Goal: Information Seeking & Learning: Learn about a topic

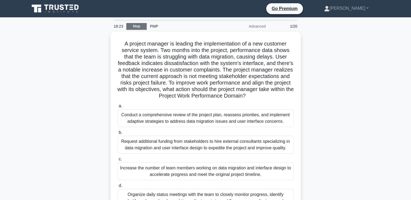
click at [140, 26] on link "Stop" at bounding box center [136, 26] width 20 height 7
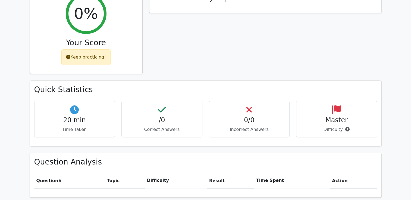
scroll to position [229, 0]
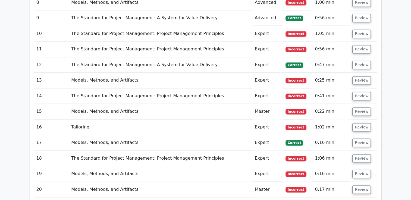
scroll to position [763, 0]
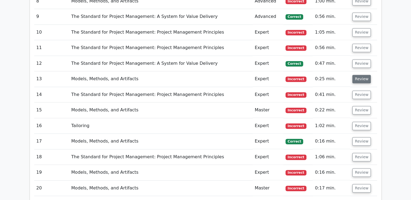
click at [356, 75] on button "Review" at bounding box center [361, 79] width 18 height 8
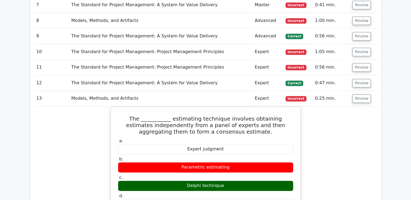
scroll to position [743, 0]
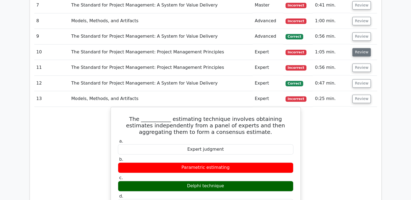
click at [358, 48] on button "Review" at bounding box center [361, 52] width 18 height 8
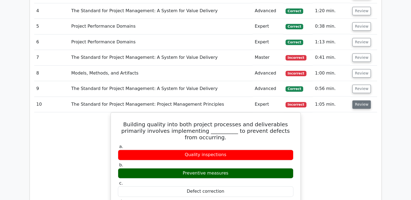
scroll to position [685, 0]
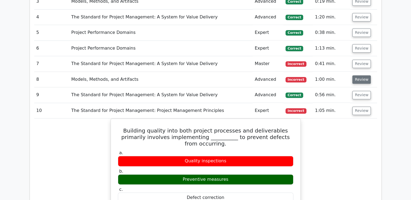
click at [360, 75] on button "Review" at bounding box center [361, 79] width 18 height 8
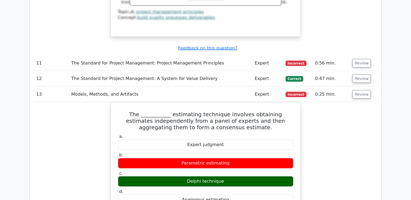
scroll to position [1178, 0]
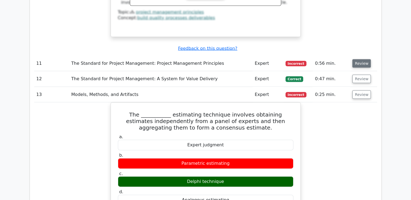
click at [363, 59] on button "Review" at bounding box center [361, 63] width 18 height 8
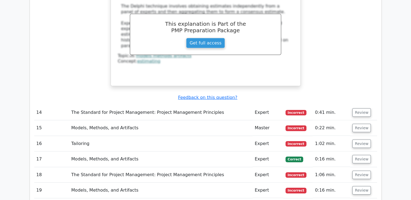
scroll to position [1603, 0]
click at [358, 109] on button "Review" at bounding box center [361, 113] width 18 height 8
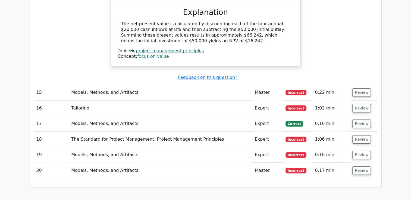
scroll to position [1833, 0]
click at [358, 104] on button "Review" at bounding box center [361, 108] width 18 height 8
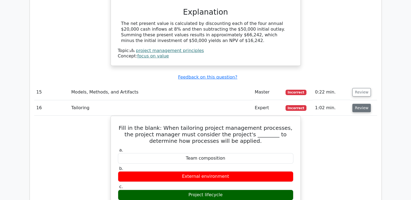
click at [358, 104] on button "Review" at bounding box center [361, 108] width 18 height 8
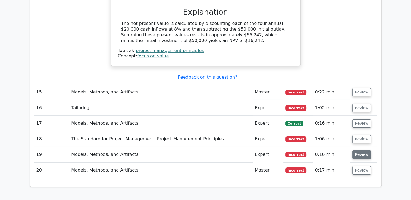
click at [358, 151] on button "Review" at bounding box center [361, 155] width 18 height 8
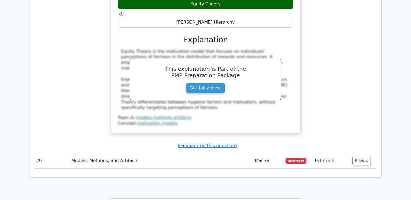
scroll to position [2081, 0]
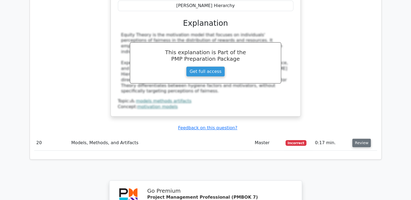
click at [357, 139] on button "Review" at bounding box center [361, 143] width 18 height 8
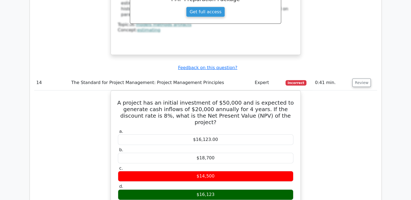
scroll to position [1608, 0]
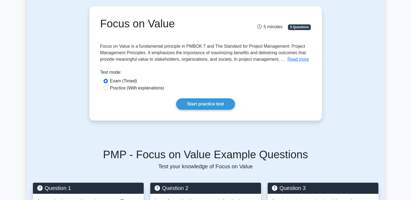
scroll to position [43, 0]
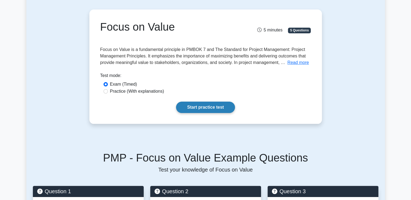
click at [194, 104] on link "Start practice test" at bounding box center [205, 107] width 59 height 11
click at [295, 63] on button "Read more" at bounding box center [297, 62] width 21 height 7
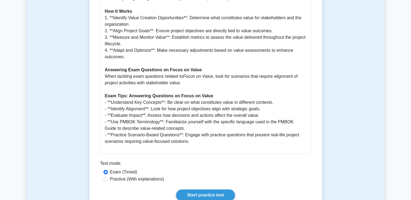
scroll to position [353, 0]
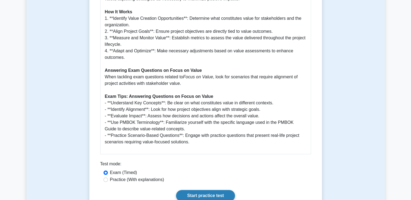
click at [205, 193] on link "Start practice test" at bounding box center [205, 195] width 59 height 11
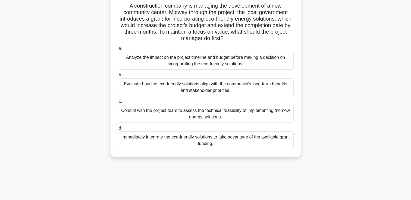
scroll to position [50, 0]
click at [226, 116] on div "Consult with the project team to assess the technical feasibility of implementi…" at bounding box center [206, 114] width 176 height 18
click at [118, 103] on input "c. Consult with the project team to assess the technical feasibility of impleme…" at bounding box center [118, 102] width 0 height 4
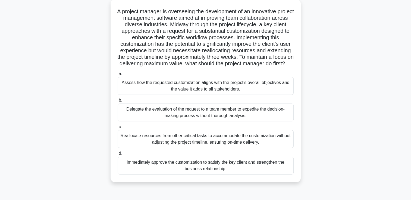
scroll to position [44, 0]
click at [191, 93] on div "Assess how the requested customization aligns with the project's overall object…" at bounding box center [206, 86] width 176 height 18
click at [118, 75] on input "a. Assess how the requested customization aligns with the project's overall obj…" at bounding box center [118, 74] width 0 height 4
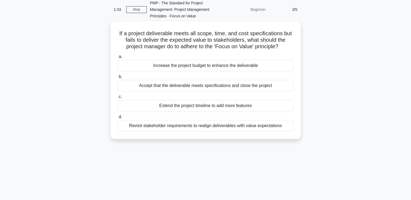
scroll to position [0, 0]
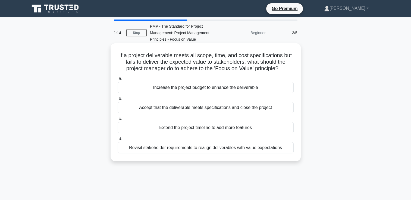
click at [206, 149] on div "Revisit stakeholder requirements to realign deliverables with value expectations" at bounding box center [206, 147] width 176 height 11
click at [118, 141] on input "d. Revisit stakeholder requirements to realign deliverables with value expectat…" at bounding box center [118, 139] width 0 height 4
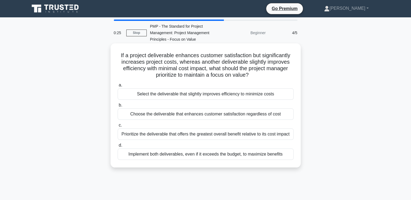
click at [216, 137] on div "Prioritize the deliverable that offers the greatest overall benefit relative to…" at bounding box center [206, 134] width 176 height 11
click at [118, 127] on input "c. Prioritize the deliverable that offers the greatest overall benefit relative…" at bounding box center [118, 126] width 0 height 4
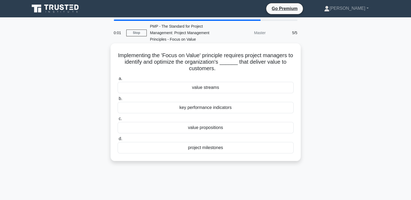
click at [206, 108] on div "key performance indicators" at bounding box center [206, 107] width 176 height 11
click at [118, 101] on input "b. key performance indicators" at bounding box center [118, 99] width 0 height 4
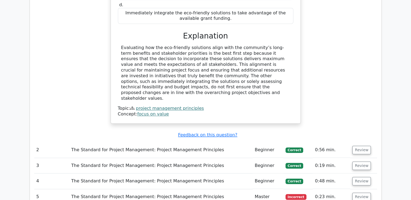
scroll to position [556, 0]
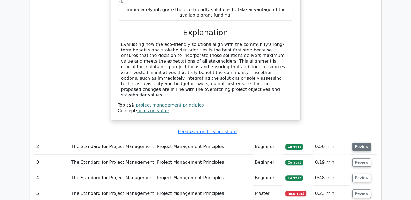
click at [354, 143] on button "Review" at bounding box center [361, 147] width 18 height 8
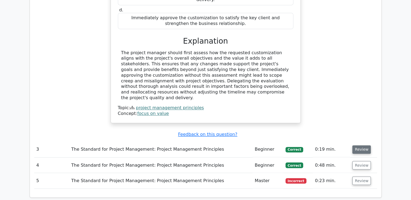
scroll to position [866, 0]
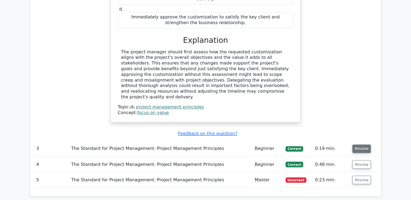
click at [362, 145] on button "Review" at bounding box center [361, 149] width 18 height 8
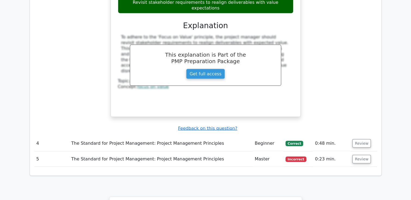
scroll to position [1128, 0]
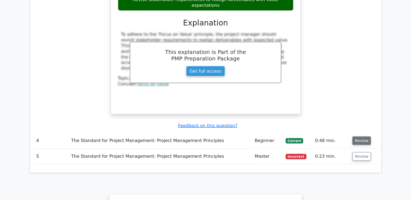
click at [357, 137] on button "Review" at bounding box center [361, 141] width 18 height 8
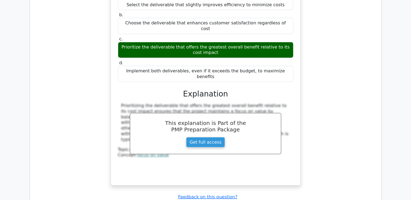
scroll to position [1328, 0]
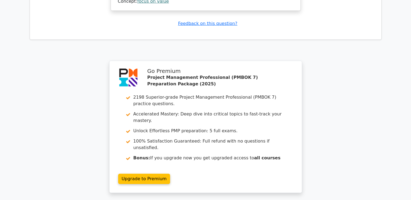
scroll to position [1736, 0]
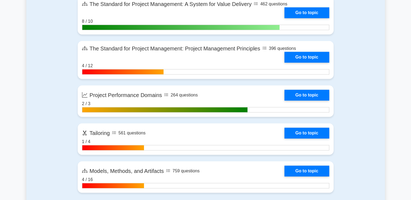
scroll to position [399, 0]
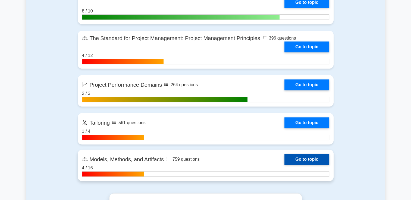
click at [302, 162] on link "Go to topic" at bounding box center [306, 159] width 45 height 11
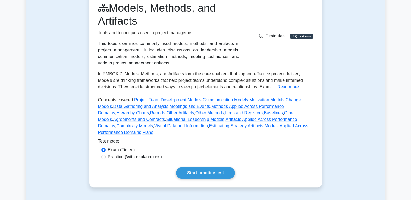
scroll to position [71, 0]
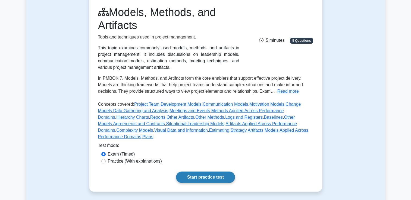
click at [221, 173] on link "Start practice test" at bounding box center [205, 177] width 59 height 11
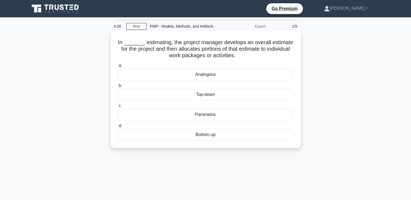
click at [213, 100] on div "Top-down" at bounding box center [206, 94] width 176 height 11
click at [118, 88] on input "b. Top-down" at bounding box center [118, 86] width 0 height 4
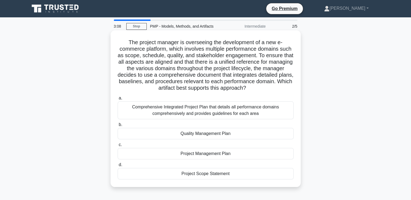
click at [194, 155] on div "Project Management Plan" at bounding box center [206, 153] width 176 height 11
click at [118, 147] on input "c. Project Management Plan" at bounding box center [118, 145] width 0 height 4
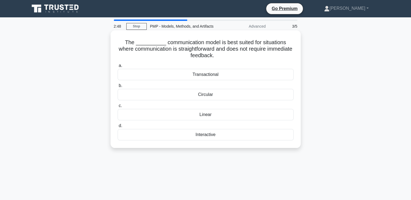
click at [189, 116] on div "Linear" at bounding box center [206, 114] width 176 height 11
click at [118, 108] on input "c. Linear" at bounding box center [118, 106] width 0 height 4
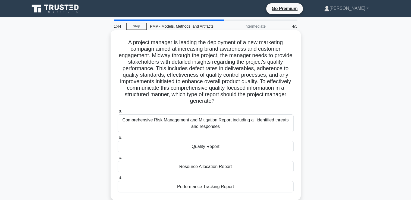
click at [205, 148] on div "Quality Report" at bounding box center [206, 146] width 176 height 11
click at [118, 140] on input "b. Quality Report" at bounding box center [118, 138] width 0 height 4
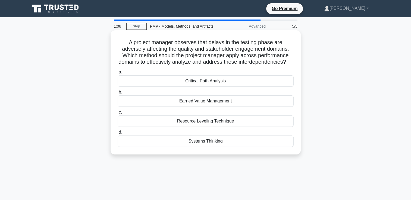
click at [210, 107] on div "Earned Value Management" at bounding box center [206, 101] width 176 height 11
click at [118, 94] on input "b. Earned Value Management" at bounding box center [118, 93] width 0 height 4
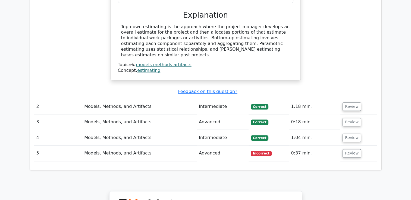
scroll to position [589, 0]
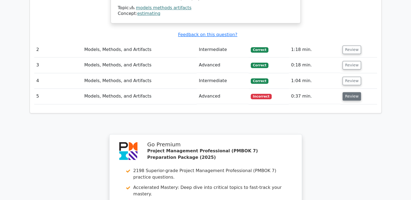
click at [354, 92] on button "Review" at bounding box center [351, 96] width 18 height 8
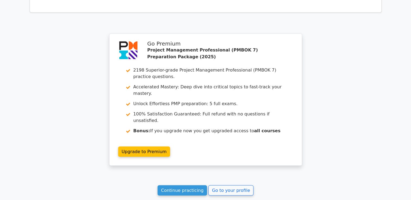
scroll to position [989, 0]
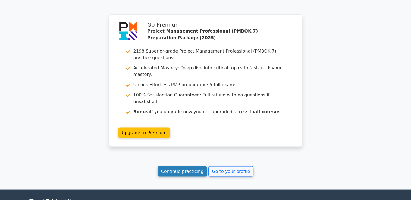
click at [195, 166] on link "Continue practicing" at bounding box center [182, 171] width 50 height 10
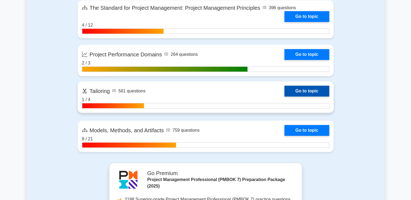
scroll to position [430, 0]
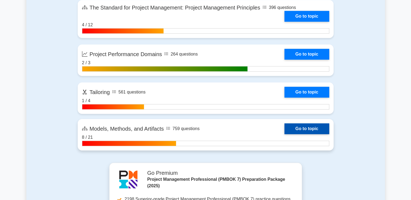
click at [298, 128] on link "Go to topic" at bounding box center [306, 129] width 45 height 11
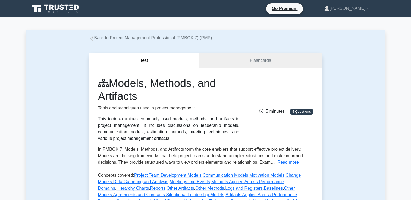
scroll to position [32, 0]
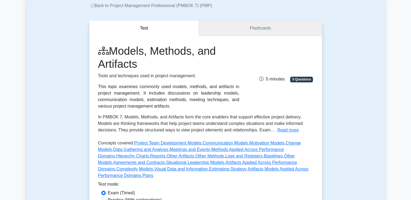
click at [251, 25] on link "Flashcards" at bounding box center [260, 28] width 123 height 15
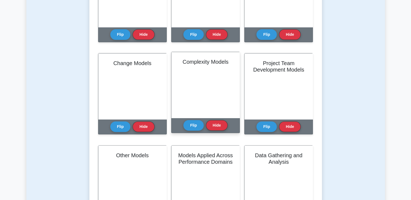
scroll to position [174, 0]
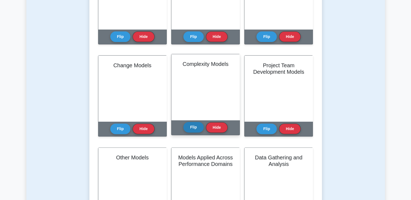
click at [197, 127] on button "Flip" at bounding box center [193, 127] width 20 height 11
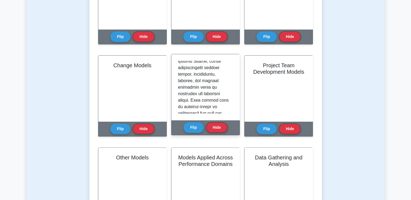
scroll to position [270, 0]
click at [200, 76] on p at bounding box center [204, 136] width 53 height 691
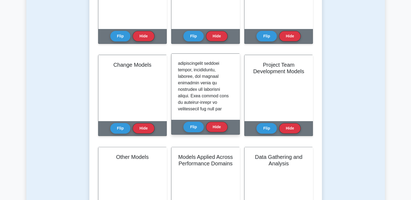
scroll to position [278, 0]
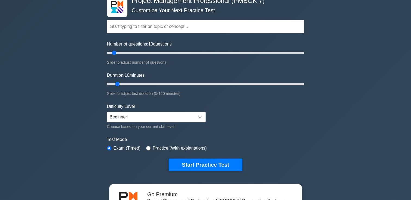
scroll to position [34, 0]
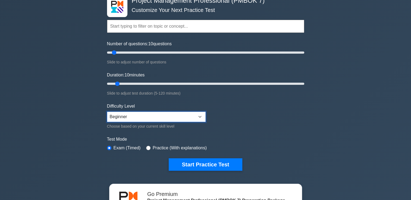
click at [171, 119] on select "Beginner Intermediate Expert" at bounding box center [156, 117] width 99 height 10
select select "expert"
click at [107, 112] on select "Beginner Intermediate Expert" at bounding box center [156, 117] width 99 height 10
click at [165, 113] on select "Beginner Intermediate Expert" at bounding box center [156, 117] width 99 height 10
click at [107, 112] on select "Beginner Intermediate Expert" at bounding box center [156, 117] width 99 height 10
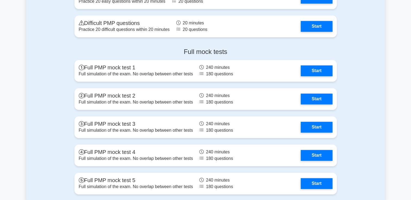
scroll to position [743, 0]
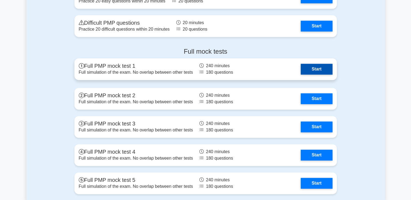
click at [314, 70] on link "Start" at bounding box center [315, 69] width 31 height 11
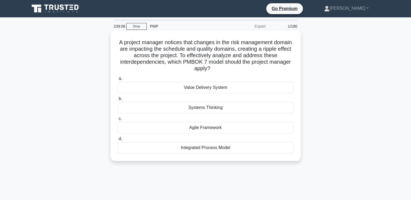
click at [208, 110] on div "Systems Thinking" at bounding box center [206, 107] width 176 height 11
click at [118, 101] on input "b. Systems Thinking" at bounding box center [118, 99] width 0 height 4
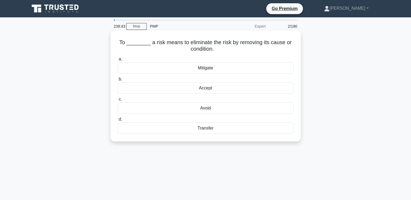
click at [209, 69] on div "Mitigate" at bounding box center [206, 67] width 176 height 11
click at [118, 61] on input "a. Mitigate" at bounding box center [118, 60] width 0 height 4
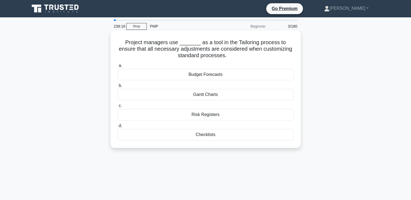
click at [206, 132] on div "Checklists" at bounding box center [206, 134] width 176 height 11
click at [118, 128] on input "d. Checklists" at bounding box center [118, 126] width 0 height 4
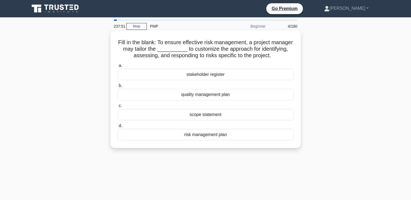
click at [199, 141] on div "risk management plan" at bounding box center [206, 134] width 176 height 11
click at [118, 128] on input "d. risk management plan" at bounding box center [118, 126] width 0 height 4
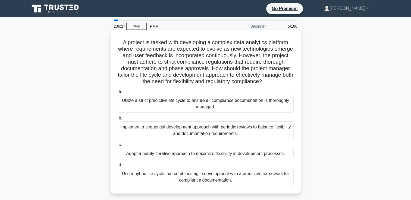
click at [176, 130] on div "Implement a sequential development approach with periodic reviews to balance fl…" at bounding box center [206, 131] width 176 height 18
click at [118, 120] on input "b. Implement a sequential development approach with periodic reviews to balance…" at bounding box center [118, 119] width 0 height 4
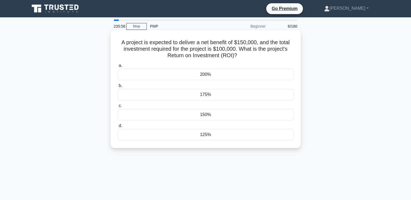
click at [194, 117] on div "150%" at bounding box center [206, 114] width 176 height 11
click at [118, 108] on input "c. 150%" at bounding box center [118, 106] width 0 height 4
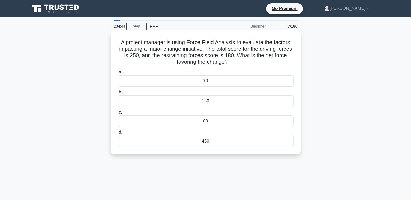
click at [205, 83] on div "70" at bounding box center [206, 80] width 176 height 11
click at [118, 74] on input "a. 70" at bounding box center [118, 73] width 0 height 4
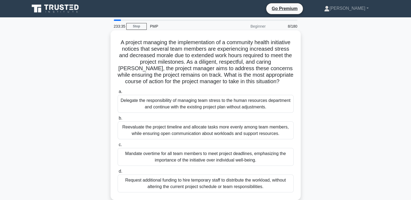
click at [156, 184] on div "Request additional funding to hire temporary staff to distribute the workload, …" at bounding box center [206, 184] width 176 height 18
click at [118, 173] on input "d. Request additional funding to hire temporary staff to distribute the workloa…" at bounding box center [118, 172] width 0 height 4
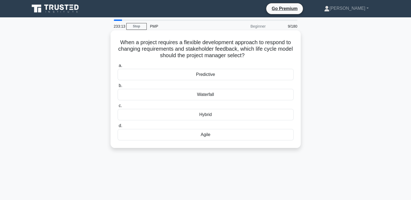
click at [200, 134] on div "Agile" at bounding box center [206, 134] width 176 height 11
click at [118, 128] on input "d. [GEOGRAPHIC_DATA]" at bounding box center [118, 126] width 0 height 4
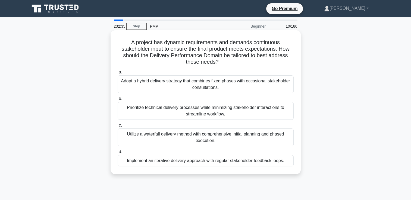
click at [176, 162] on div "Implement an iterative delivery approach with regular stakeholder feedback loop…" at bounding box center [206, 160] width 176 height 11
click at [118, 154] on input "d. Implement an iterative delivery approach with regular stakeholder feedback l…" at bounding box center [118, 152] width 0 height 4
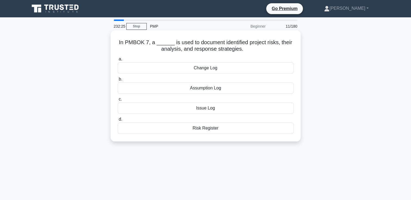
click at [205, 128] on div "Risk Register" at bounding box center [206, 128] width 176 height 11
click at [118, 121] on input "d. Risk Register" at bounding box center [118, 120] width 0 height 4
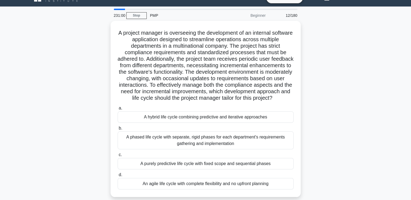
scroll to position [11, 0]
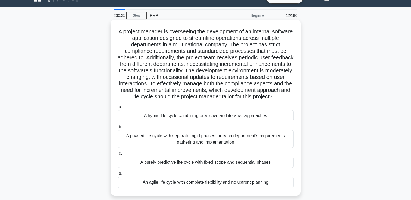
click at [198, 122] on div "A hybrid life cycle combining predictive and iterative approaches" at bounding box center [206, 115] width 176 height 11
click at [118, 109] on input "a. A hybrid life cycle combining predictive and iterative approaches" at bounding box center [118, 107] width 0 height 4
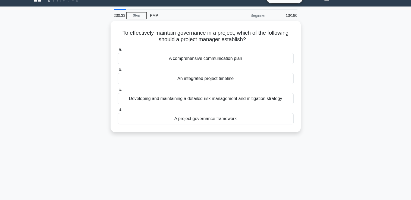
scroll to position [0, 0]
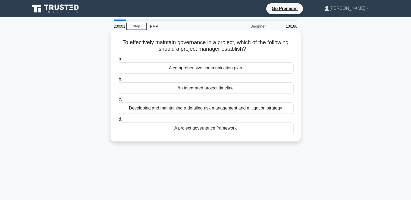
click at [200, 130] on div "A project governance framework" at bounding box center [206, 128] width 176 height 11
click at [118, 121] on input "d. A project governance framework" at bounding box center [118, 120] width 0 height 4
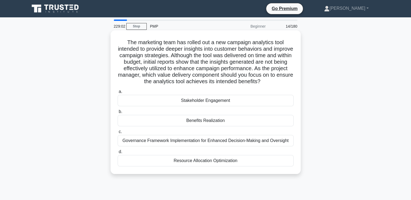
click at [203, 122] on div "Benefits Realization" at bounding box center [206, 120] width 176 height 11
click at [118, 114] on input "b. Benefits Realization" at bounding box center [118, 112] width 0 height 4
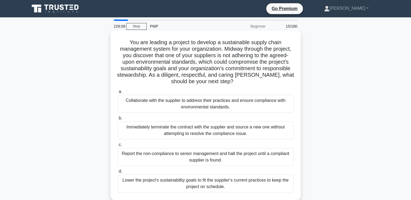
click at [175, 107] on div "Collaborate with the supplier to address their practices and ensure compliance …" at bounding box center [206, 104] width 176 height 18
click at [118, 94] on input "a. Collaborate with the supplier to address their practices and ensure complian…" at bounding box center [118, 92] width 0 height 4
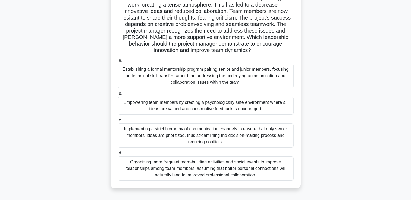
scroll to position [64, 0]
click at [176, 109] on div "Empowering team members by creating a psychologically safe environment where al…" at bounding box center [206, 106] width 176 height 18
click at [118, 96] on input "b. Empowering team members by creating a psychologically safe environment where…" at bounding box center [118, 94] width 0 height 4
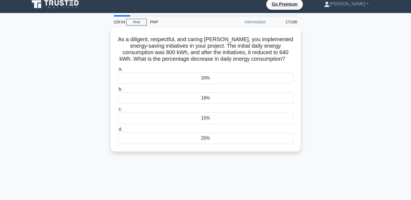
scroll to position [0, 0]
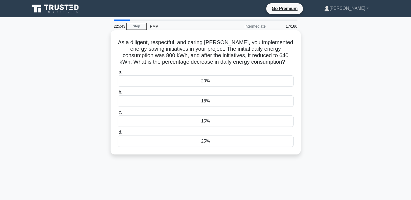
click at [161, 81] on div "20%" at bounding box center [206, 80] width 176 height 11
click at [118, 74] on input "a. 20%" at bounding box center [118, 73] width 0 height 4
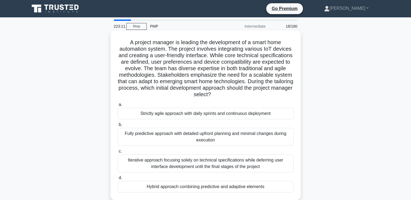
click at [214, 113] on div "Strictly agile approach with daily sprints and continuous deployment" at bounding box center [206, 113] width 176 height 11
click at [118, 107] on input "a. Strictly agile approach with daily sprints and continuous deployment" at bounding box center [118, 105] width 0 height 4
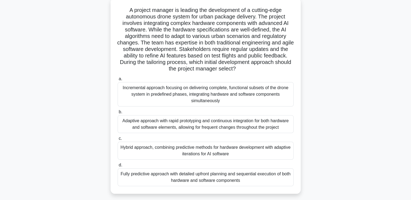
scroll to position [36, 0]
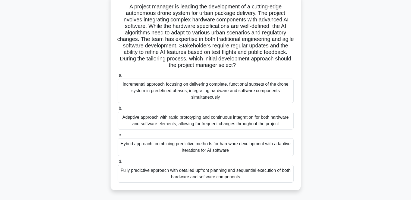
click at [183, 88] on div "Incremental approach focusing on delivering complete, functional subsets of the…" at bounding box center [206, 91] width 176 height 24
click at [118, 77] on input "a. Incremental approach focusing on delivering complete, functional subsets of …" at bounding box center [118, 76] width 0 height 4
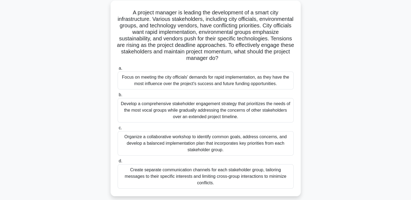
scroll to position [32, 0]
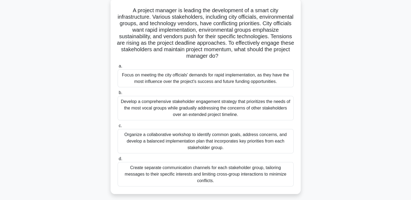
click at [179, 136] on div "Organize a collaborative workshop to identify common goals, address concerns, a…" at bounding box center [206, 141] width 176 height 24
click at [118, 128] on input "c. Organize a collaborative workshop to identify common goals, address concerns…" at bounding box center [118, 126] width 0 height 4
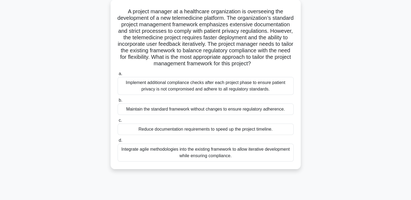
scroll to position [30, 0]
click at [182, 156] on div "Integrate agile methodologies into the existing framework to allow iterative de…" at bounding box center [206, 153] width 176 height 18
click at [118, 143] on input "d. Integrate agile methodologies into the existing framework to allow iterative…" at bounding box center [118, 142] width 0 height 4
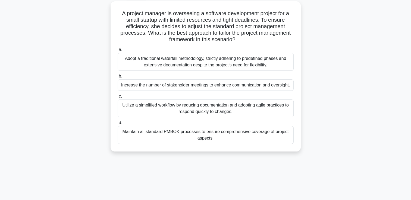
scroll to position [0, 0]
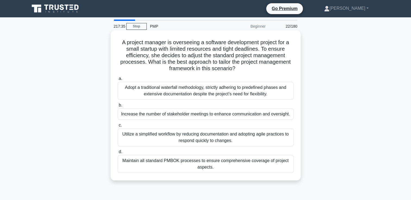
click at [180, 135] on div "Utilize a simplified workflow by reducing documentation and adopting agile prac…" at bounding box center [206, 138] width 176 height 18
click at [118, 127] on input "c. Utilize a simplified workflow by reducing documentation and adopting agile p…" at bounding box center [118, 126] width 0 height 4
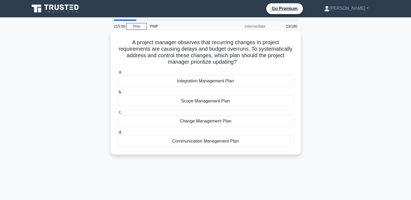
click at [215, 98] on div "Scope Management Plan" at bounding box center [206, 101] width 176 height 11
click at [118, 94] on input "b. Scope Management Plan" at bounding box center [118, 93] width 0 height 4
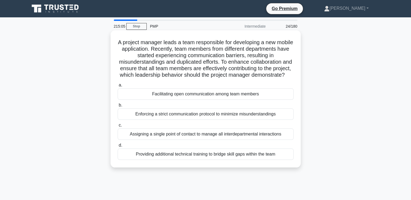
click at [206, 100] on div "Facilitating open communication among team members" at bounding box center [206, 93] width 176 height 11
click at [118, 87] on input "a. Facilitating open communication among team members" at bounding box center [118, 86] width 0 height 4
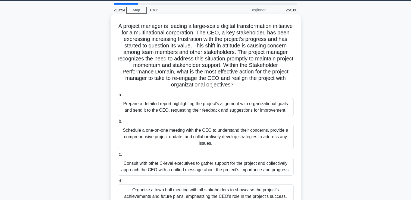
scroll to position [16, 0]
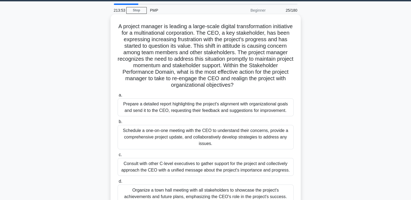
click at [182, 105] on div "Prepare a detailed report highlighting the project's alignment with organizatio…" at bounding box center [206, 108] width 176 height 18
click at [118, 97] on input "a. Prepare a detailed report highlighting the project's alignment with organiza…" at bounding box center [118, 96] width 0 height 4
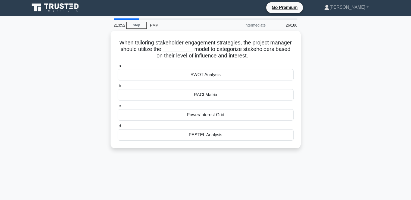
scroll to position [0, 0]
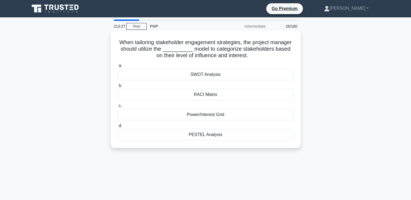
click at [179, 113] on div "Power/Interest Grid" at bounding box center [206, 114] width 176 height 11
click at [118, 108] on input "c. Power/Interest Grid" at bounding box center [118, 106] width 0 height 4
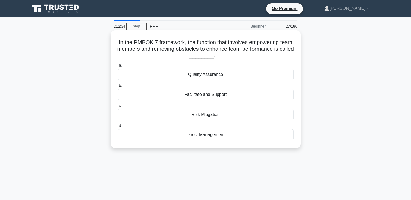
click at [174, 97] on div "Facilitate and Support" at bounding box center [206, 94] width 176 height 11
click at [118, 88] on input "b. Facilitate and Support" at bounding box center [118, 86] width 0 height 4
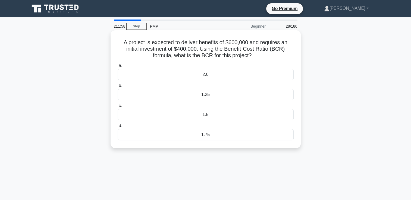
click at [172, 112] on div "1.5" at bounding box center [206, 114] width 176 height 11
click at [118, 108] on input "c. 1.5" at bounding box center [118, 106] width 0 height 4
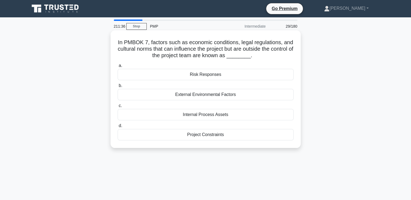
click at [191, 96] on div "External Environmental Factors" at bounding box center [206, 94] width 176 height 11
click at [118, 88] on input "b. External Environmental Factors" at bounding box center [118, 86] width 0 height 4
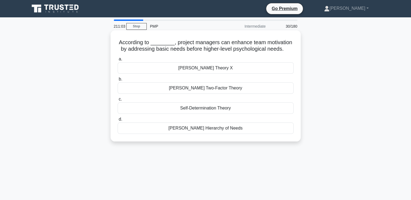
click at [198, 129] on div "Maslow's Hierarchy of Needs" at bounding box center [206, 128] width 176 height 11
click at [118, 121] on input "d. Maslow's Hierarchy of Needs" at bounding box center [118, 120] width 0 height 4
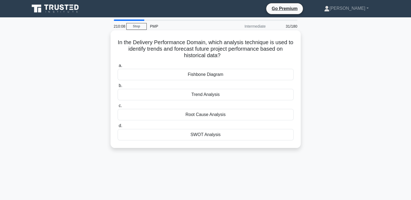
click at [192, 93] on div "Trend Analysis" at bounding box center [206, 94] width 176 height 11
click at [118, 88] on input "b. Trend Analysis" at bounding box center [118, 86] width 0 height 4
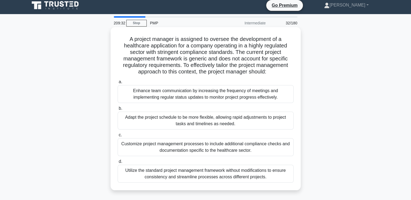
scroll to position [4, 0]
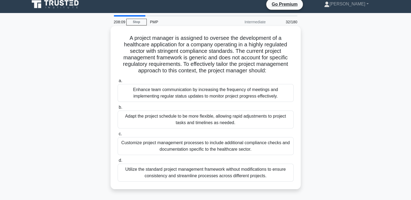
click at [208, 148] on div "Customize project management processes to include additional compliance checks …" at bounding box center [206, 146] width 176 height 18
click at [118, 136] on input "c. Customize project management processes to include additional compliance chec…" at bounding box center [118, 134] width 0 height 4
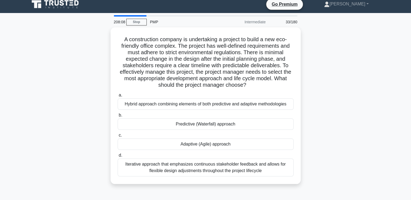
scroll to position [0, 0]
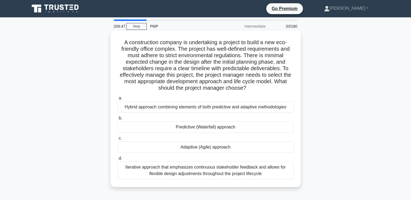
click at [219, 126] on div "Predictive (Waterfall) approach" at bounding box center [206, 127] width 176 height 11
click at [118, 120] on input "b. Predictive (Waterfall) approach" at bounding box center [118, 119] width 0 height 4
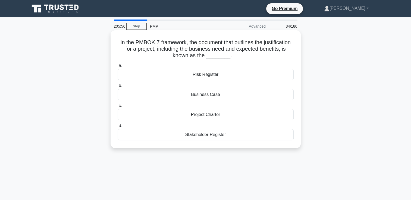
click at [194, 116] on div "Project Charter" at bounding box center [206, 114] width 176 height 11
click at [118, 108] on input "c. Project Charter" at bounding box center [118, 106] width 0 height 4
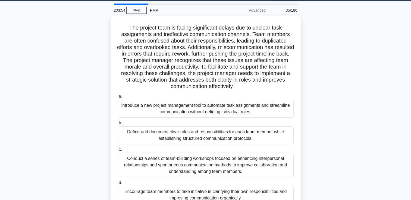
scroll to position [16, 0]
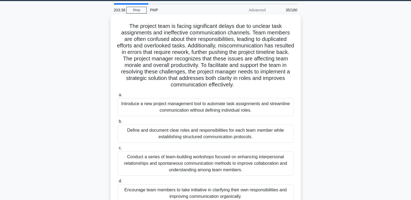
click at [183, 134] on div "Define and document clear roles and responsibilities for each team member while…" at bounding box center [206, 134] width 176 height 18
click at [118, 124] on input "b. Define and document clear roles and responsibilities for each team member wh…" at bounding box center [118, 122] width 0 height 4
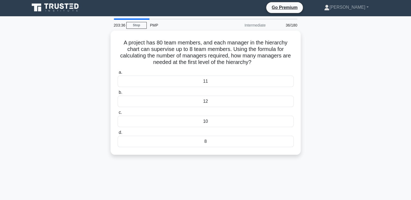
scroll to position [0, 0]
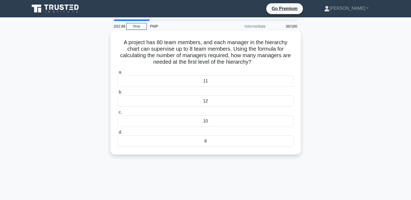
click at [203, 123] on div "10" at bounding box center [206, 121] width 176 height 11
click at [118, 114] on input "c. 10" at bounding box center [118, 113] width 0 height 4
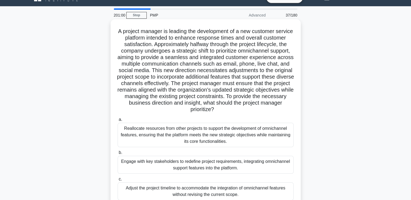
scroll to position [5, 0]
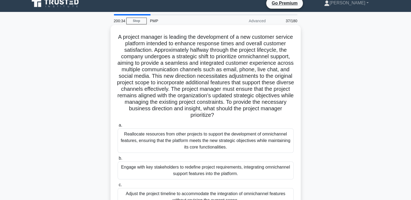
click at [205, 175] on div "Engage with key stakeholders to redefine project requirements, integrating omni…" at bounding box center [206, 171] width 176 height 18
click at [118, 160] on input "b. Engage with key stakeholders to redefine project requirements, integrating o…" at bounding box center [118, 159] width 0 height 4
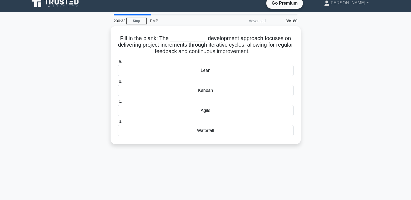
scroll to position [0, 0]
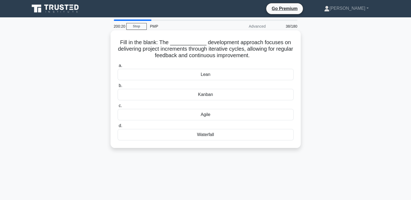
click at [204, 120] on div "Agile" at bounding box center [206, 114] width 176 height 11
click at [118, 108] on input "c. Agile" at bounding box center [118, 106] width 0 height 4
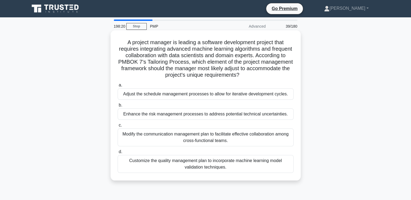
click at [170, 141] on div "Modify the communication management plan to facilitate effective collaboration …" at bounding box center [206, 138] width 176 height 18
click at [118, 127] on input "c. Modify the communication management plan to facilitate effective collaborati…" at bounding box center [118, 126] width 0 height 4
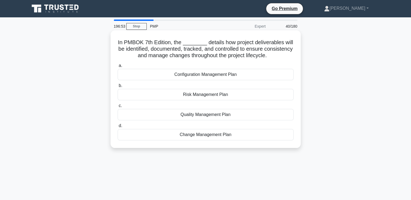
click at [220, 74] on div "Configuration Management Plan" at bounding box center [206, 74] width 176 height 11
click at [118, 68] on input "a. Configuration Management Plan" at bounding box center [118, 66] width 0 height 4
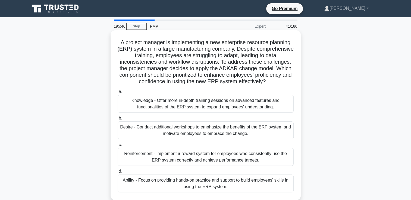
click at [214, 104] on div "Knowledge - Offer more in-depth training sessions on advanced features and func…" at bounding box center [206, 104] width 176 height 18
click at [118, 94] on input "a. Knowledge - Offer more in-depth training sessions on advanced features and f…" at bounding box center [118, 92] width 0 height 4
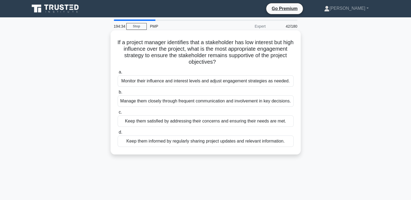
click at [177, 127] on div "Keep them satisfied by addressing their concerns and ensuring their needs are m…" at bounding box center [206, 121] width 176 height 11
click at [118, 114] on input "c. Keep them satisfied by addressing their concerns and ensuring their needs ar…" at bounding box center [118, 113] width 0 height 4
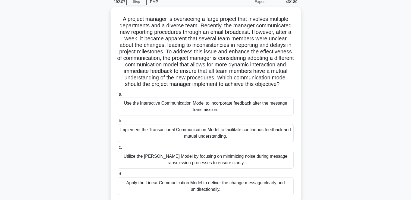
scroll to position [24, 0]
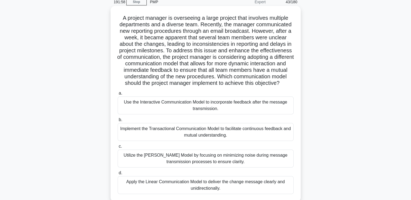
click at [187, 115] on div "Use the Interactive Communication Model to incorporate feedback after the messa…" at bounding box center [206, 106] width 176 height 18
click at [118, 95] on input "a. Use the Interactive Communication Model to incorporate feedback after the me…" at bounding box center [118, 94] width 0 height 4
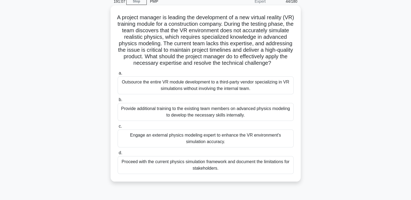
scroll to position [21, 0]
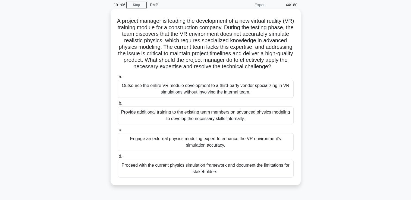
click at [188, 160] on label "d. Proceed with the current physics simulation framework and document the limit…" at bounding box center [206, 165] width 176 height 24
click at [118, 159] on input "d. Proceed with the current physics simulation framework and document the limit…" at bounding box center [118, 157] width 0 height 4
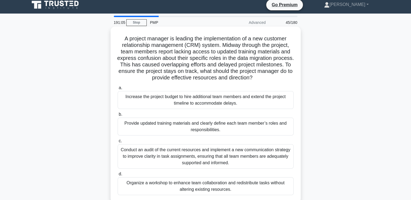
scroll to position [0, 0]
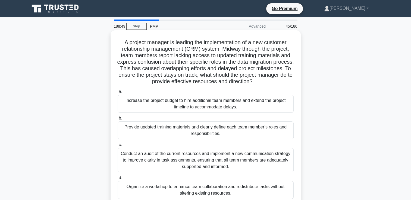
click at [166, 134] on div "Provide updated training materials and clearly define each team member’s roles …" at bounding box center [206, 131] width 176 height 18
click at [118, 120] on input "b. Provide updated training materials and clearly define each team member’s rol…" at bounding box center [118, 119] width 0 height 4
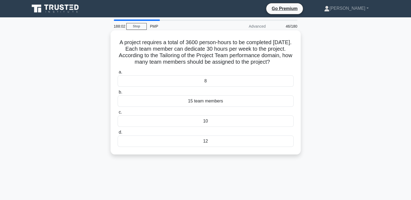
click at [183, 127] on div "10" at bounding box center [206, 121] width 176 height 11
click at [118, 114] on input "c. 10" at bounding box center [118, 113] width 0 height 4
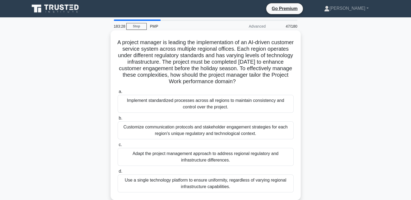
click at [149, 158] on div "Adapt the project management approach to address regional regulatory and infras…" at bounding box center [206, 157] width 176 height 18
click at [118, 147] on input "c. Adapt the project management approach to address regional regulatory and inf…" at bounding box center [118, 145] width 0 height 4
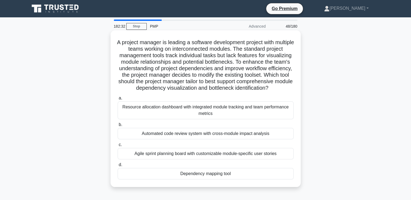
click at [187, 180] on div "Dependency mapping tool" at bounding box center [206, 173] width 176 height 11
click at [118, 167] on input "d. Dependency mapping tool" at bounding box center [118, 165] width 0 height 4
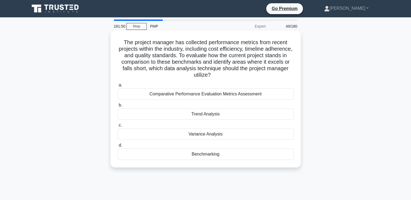
click at [195, 117] on div "Trend Analysis" at bounding box center [206, 114] width 176 height 11
click at [118, 107] on input "b. Trend Analysis" at bounding box center [118, 106] width 0 height 4
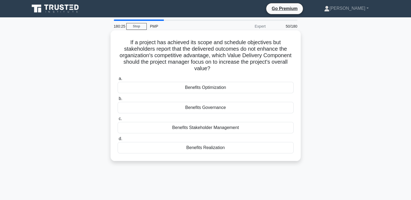
click at [200, 90] on div "Benefits Optimization" at bounding box center [206, 87] width 176 height 11
click at [118, 81] on input "a. Benefits Optimization" at bounding box center [118, 79] width 0 height 4
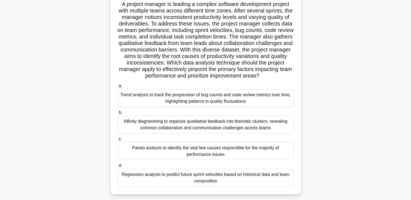
scroll to position [46, 0]
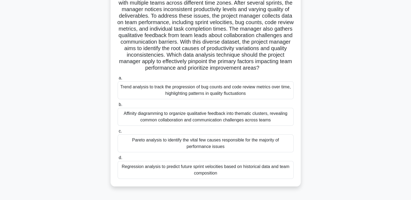
click at [195, 99] on div "Trend analysis to track the progression of bug counts and code review metrics o…" at bounding box center [206, 90] width 176 height 18
click at [118, 80] on input "a. Trend analysis to track the progression of bug counts and code review metric…" at bounding box center [118, 79] width 0 height 4
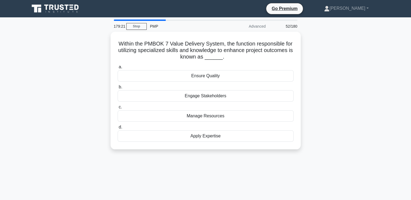
scroll to position [0, 0]
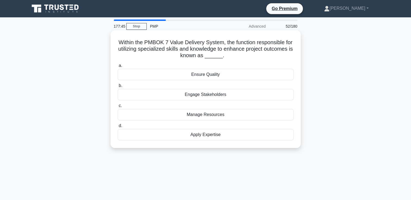
click at [191, 133] on div "Apply Expertise" at bounding box center [206, 134] width 176 height 11
click at [118, 128] on input "d. Apply Expertise" at bounding box center [118, 126] width 0 height 4
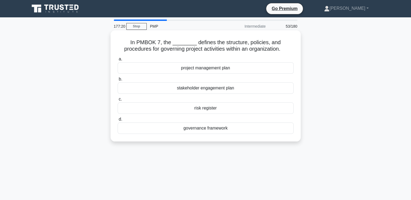
click at [197, 130] on div "governance framework" at bounding box center [206, 128] width 176 height 11
click at [118, 121] on input "d. governance framework" at bounding box center [118, 120] width 0 height 4
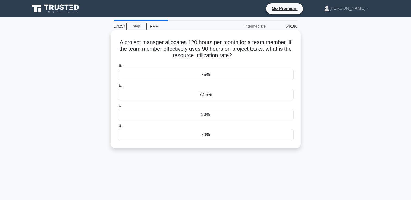
click at [201, 77] on div "75%" at bounding box center [206, 74] width 176 height 11
click at [118, 68] on input "a. 75%" at bounding box center [118, 66] width 0 height 4
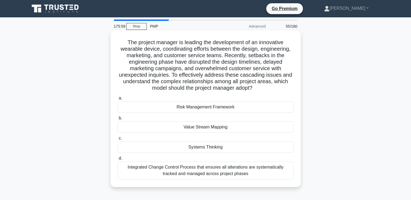
click at [205, 150] on div "Systems Thinking" at bounding box center [206, 147] width 176 height 11
click at [118, 140] on input "c. Systems Thinking" at bounding box center [118, 139] width 0 height 4
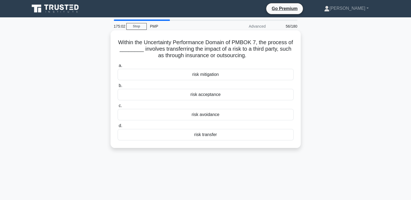
click at [220, 75] on div "risk mitigation" at bounding box center [206, 74] width 176 height 11
click at [118, 68] on input "a. risk mitigation" at bounding box center [118, 66] width 0 height 4
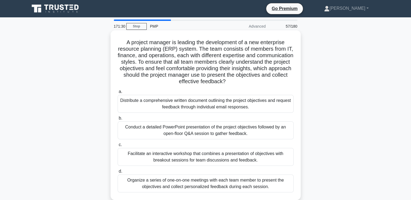
click at [205, 156] on div "Facilitate an interactive workshop that combines a presentation of objectives w…" at bounding box center [206, 157] width 176 height 18
click at [118, 147] on input "c. Facilitate an interactive workshop that combines a presentation of objective…" at bounding box center [118, 145] width 0 height 4
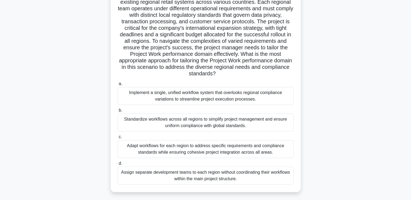
scroll to position [56, 0]
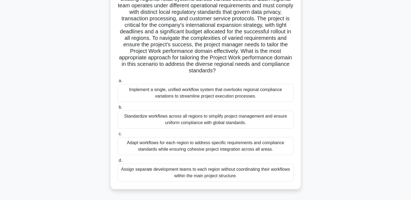
click at [202, 147] on div "Adapt workflows for each region to address specific requirements and compliance…" at bounding box center [206, 146] width 176 height 18
click at [118, 136] on input "c. Adapt workflows for each region to address specific requirements and complia…" at bounding box center [118, 134] width 0 height 4
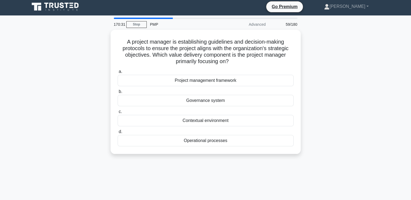
scroll to position [0, 0]
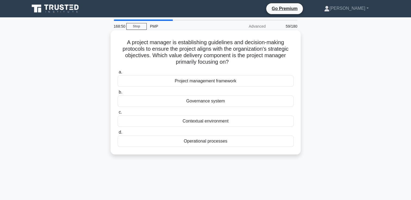
click at [229, 101] on div "Governance system" at bounding box center [206, 101] width 176 height 11
click at [118, 94] on input "b. Governance system" at bounding box center [118, 93] width 0 height 4
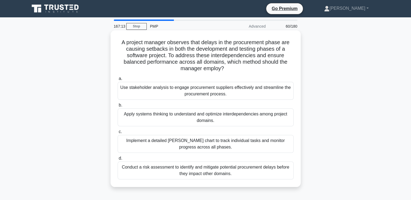
click at [229, 91] on div "Use stakeholder analysis to engage procurement suppliers effectively and stream…" at bounding box center [206, 91] width 176 height 18
click at [118, 81] on input "a. Use stakeholder analysis to engage procurement suppliers effectively and str…" at bounding box center [118, 79] width 0 height 4
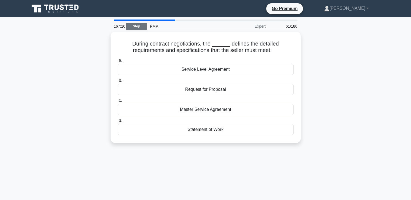
click at [139, 26] on link "Stop" at bounding box center [136, 26] width 20 height 7
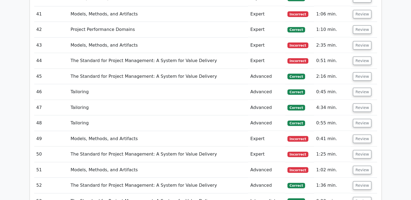
scroll to position [1276, 0]
click at [358, 57] on button "Review" at bounding box center [362, 61] width 18 height 8
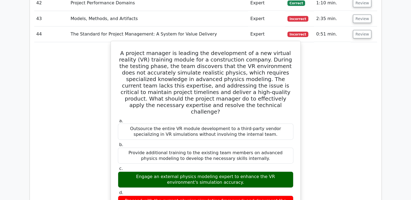
scroll to position [1303, 0]
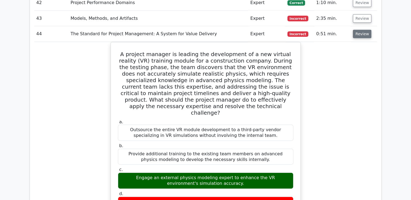
click at [359, 30] on button "Review" at bounding box center [362, 34] width 18 height 8
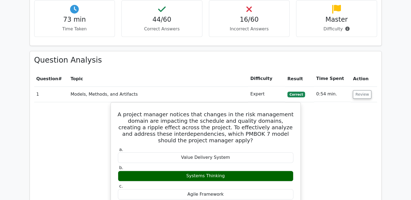
scroll to position [322, 0]
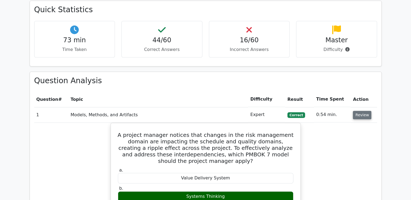
click at [357, 111] on button "Review" at bounding box center [362, 115] width 18 height 8
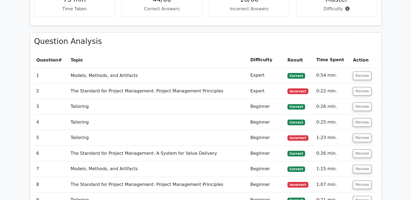
scroll to position [389, 0]
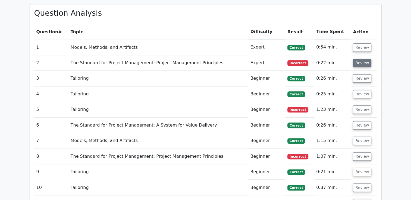
click at [357, 59] on button "Review" at bounding box center [362, 63] width 18 height 8
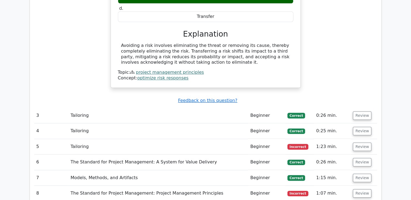
scroll to position [601, 0]
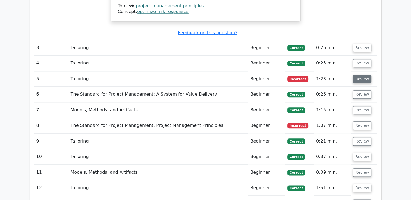
click at [362, 75] on button "Review" at bounding box center [362, 79] width 18 height 8
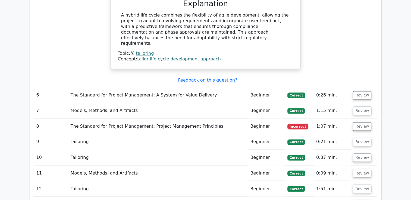
scroll to position [860, 0]
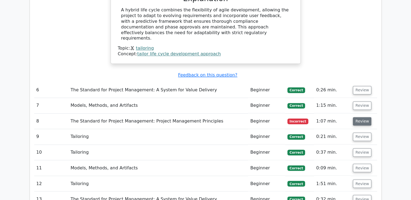
click at [357, 117] on button "Review" at bounding box center [362, 121] width 18 height 8
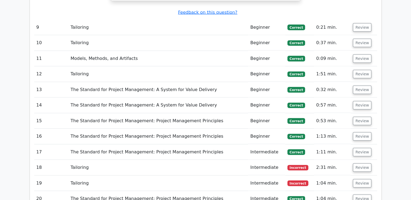
scroll to position [1246, 0]
click at [360, 163] on button "Review" at bounding box center [362, 167] width 18 height 8
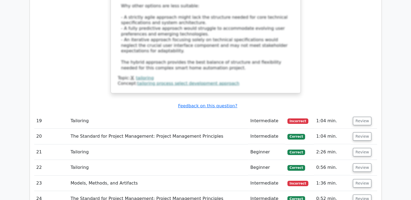
scroll to position [1768, 0]
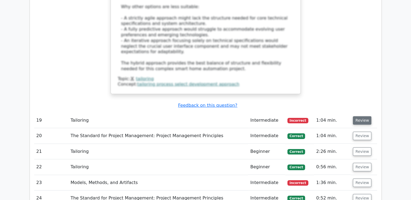
click at [360, 116] on button "Review" at bounding box center [362, 120] width 18 height 8
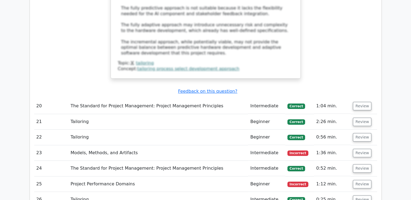
scroll to position [2216, 0]
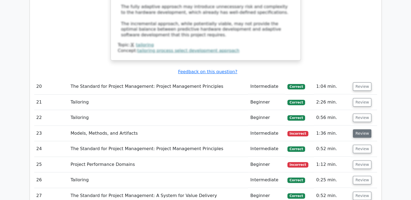
click at [360, 129] on button "Review" at bounding box center [362, 133] width 18 height 8
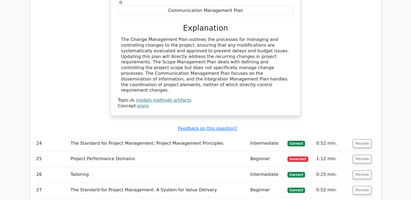
scroll to position [2450, 0]
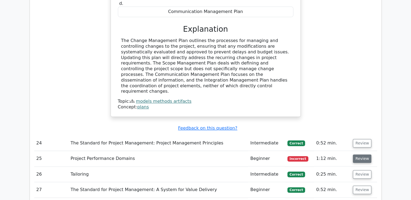
click at [362, 155] on button "Review" at bounding box center [362, 159] width 18 height 8
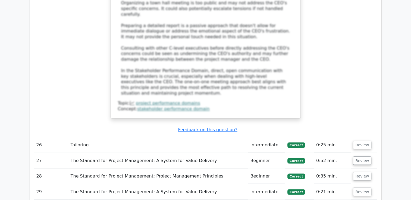
scroll to position [2940, 0]
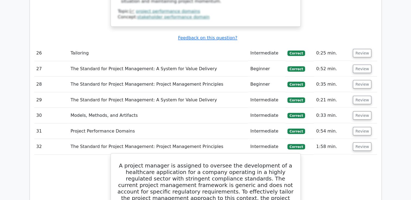
scroll to position [3031, 0]
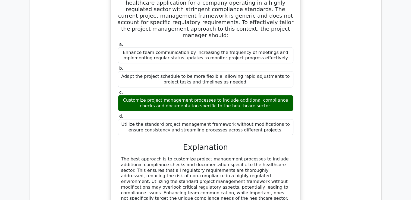
scroll to position [3200, 0]
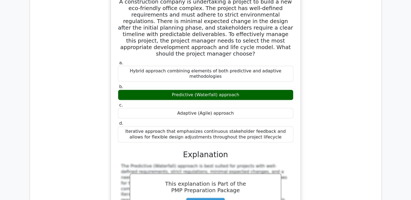
scroll to position [3494, 0]
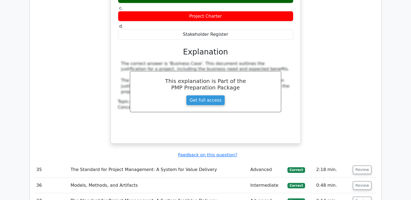
scroll to position [3826, 0]
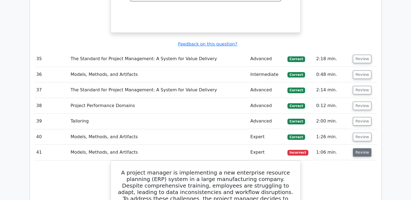
scroll to position [3937, 0]
